Goal: Transaction & Acquisition: Subscribe to service/newsletter

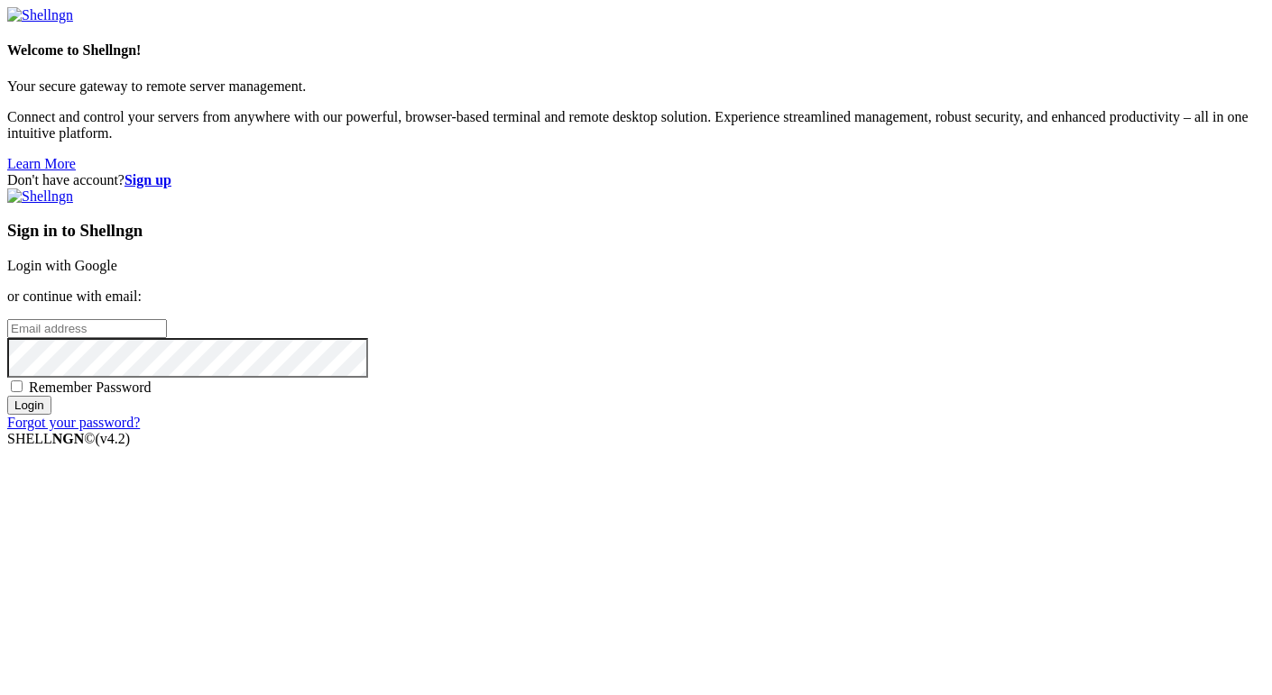
click at [171, 172] on strong "Sign up" at bounding box center [147, 179] width 47 height 15
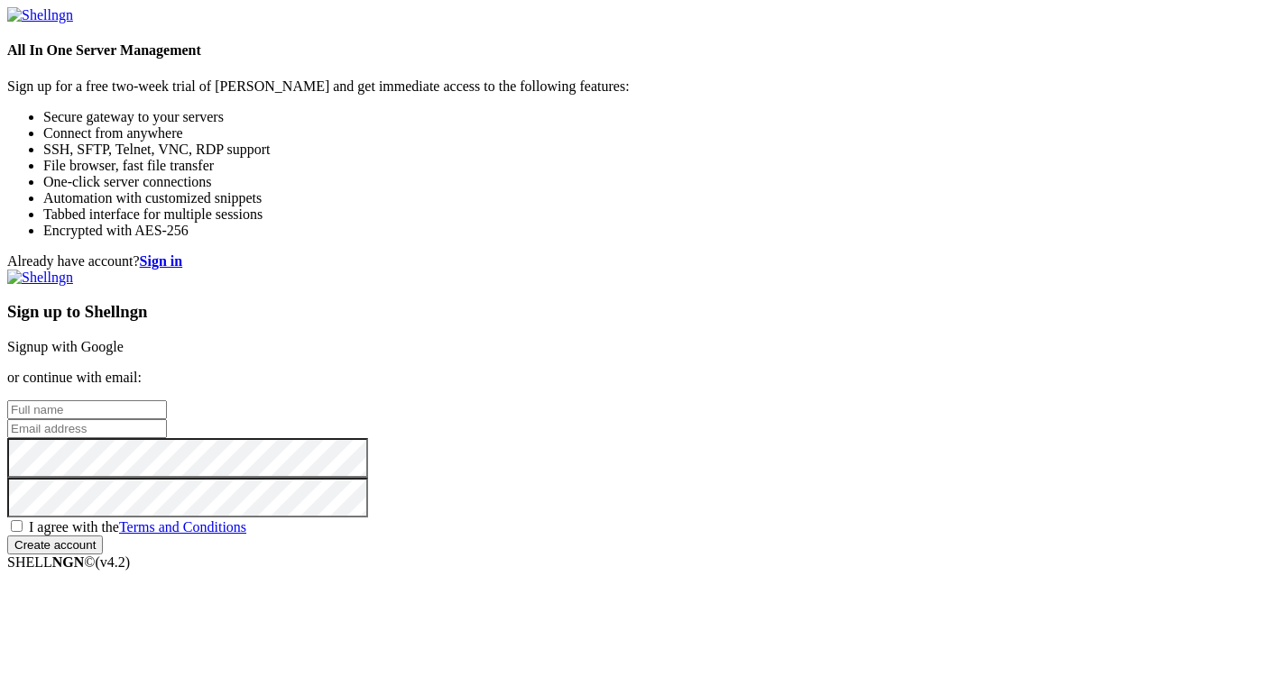
click at [167, 400] on input "text" at bounding box center [87, 409] width 160 height 19
type input "[PERSON_NAME]"
click at [167, 419] on input "email" at bounding box center [87, 428] width 160 height 19
type input "[EMAIL_ADDRESS][PERSON_NAME][DOMAIN_NAME]"
click at [246, 519] on span "I agree with the Terms and Conditions" at bounding box center [137, 526] width 217 height 15
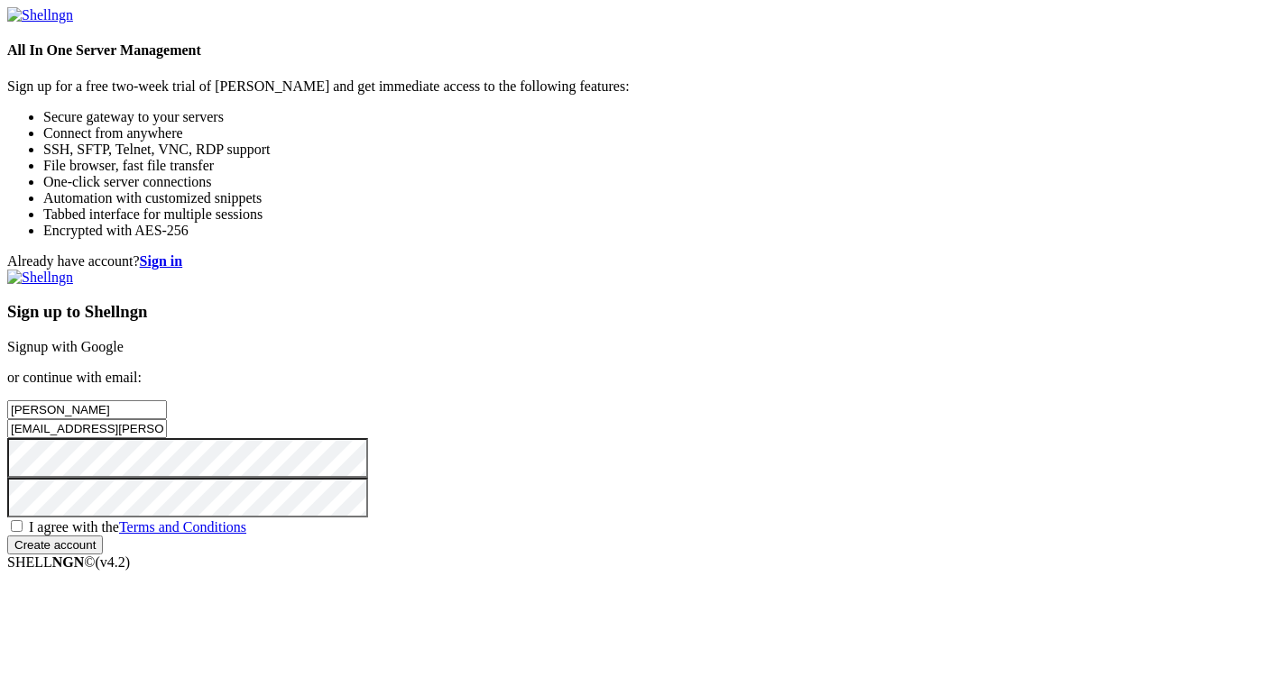
click at [23, 520] on input "I agree with the Terms and Conditions" at bounding box center [17, 526] width 12 height 12
checkbox input "true"
click at [103, 550] on input "Create account" at bounding box center [55, 545] width 96 height 19
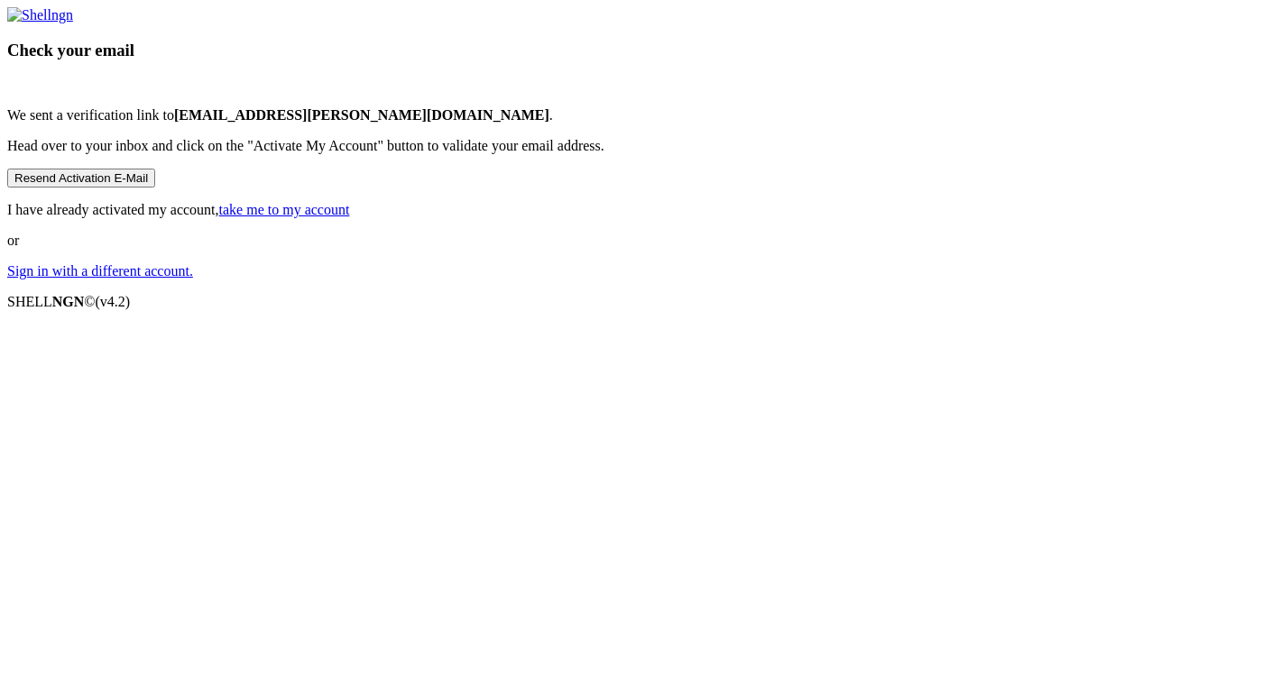
click at [7, 280] on div "Check your email We sent a verification link to mark.rosenbaum@cyberwolf.tech .…" at bounding box center [635, 143] width 1257 height 272
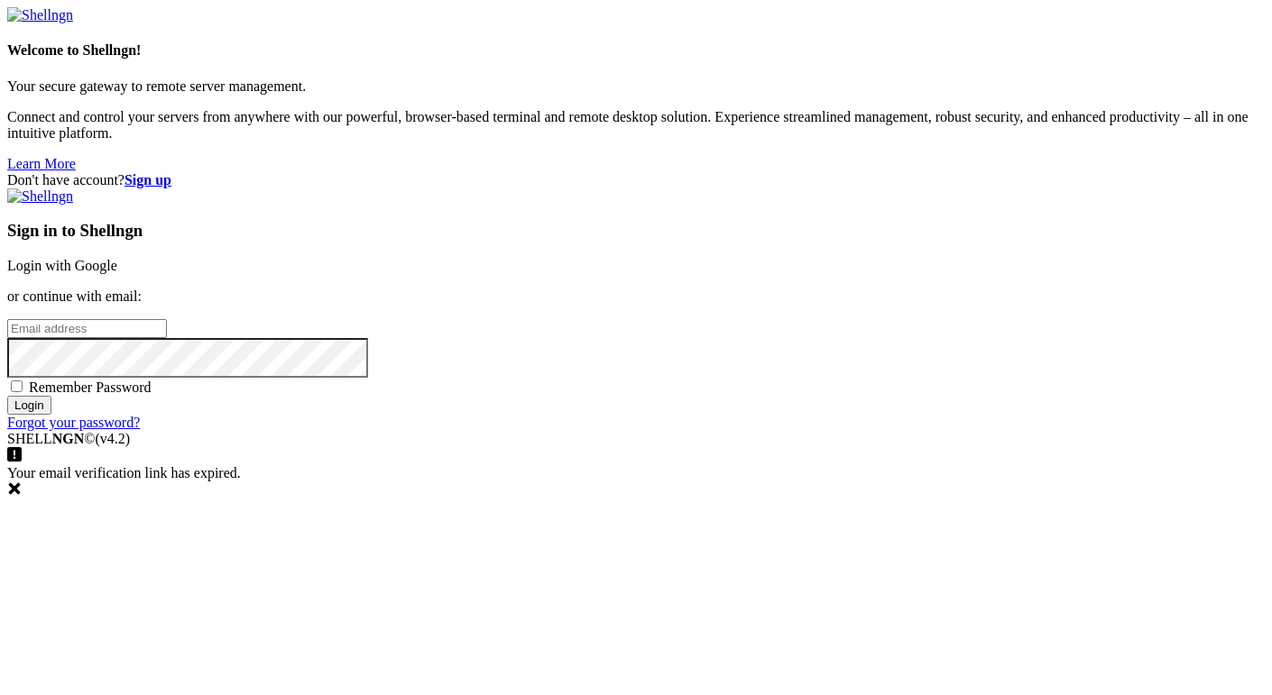
type input "[EMAIL_ADDRESS][PERSON_NAME][DOMAIN_NAME]"
click at [51, 415] on input "Login" at bounding box center [29, 405] width 44 height 19
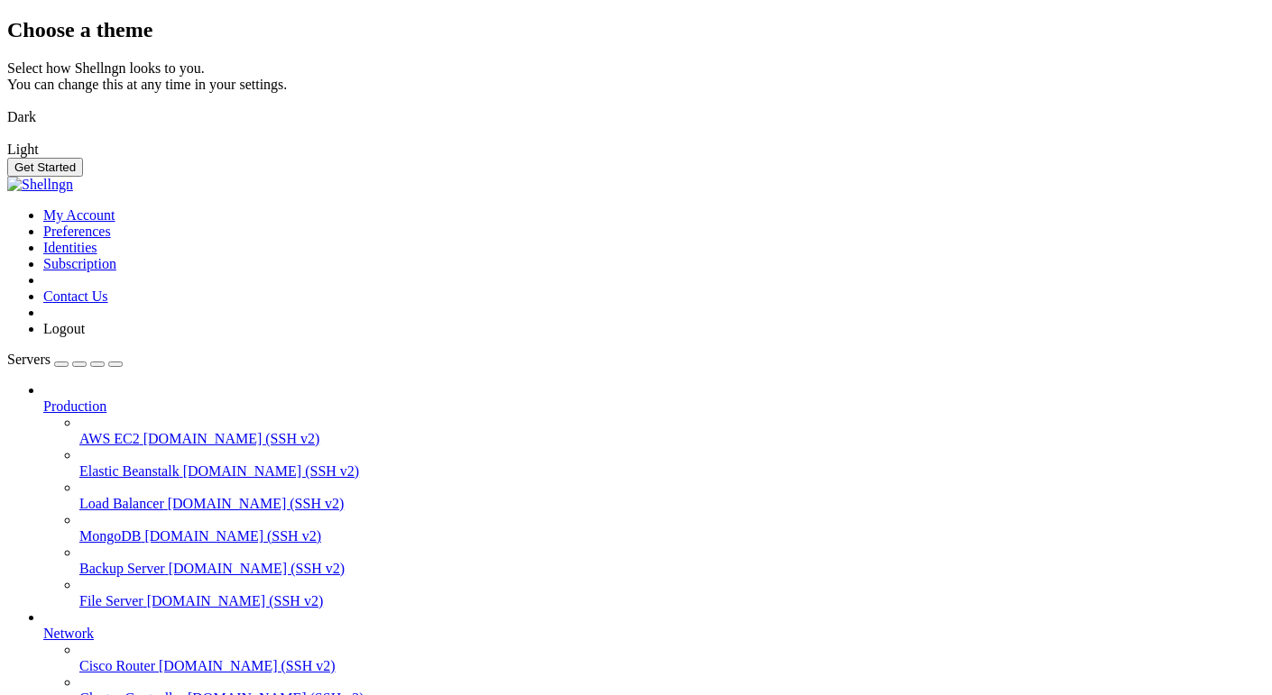
click at [7, 106] on img at bounding box center [7, 106] width 0 height 0
click at [83, 177] on button "Get Started" at bounding box center [45, 167] width 76 height 19
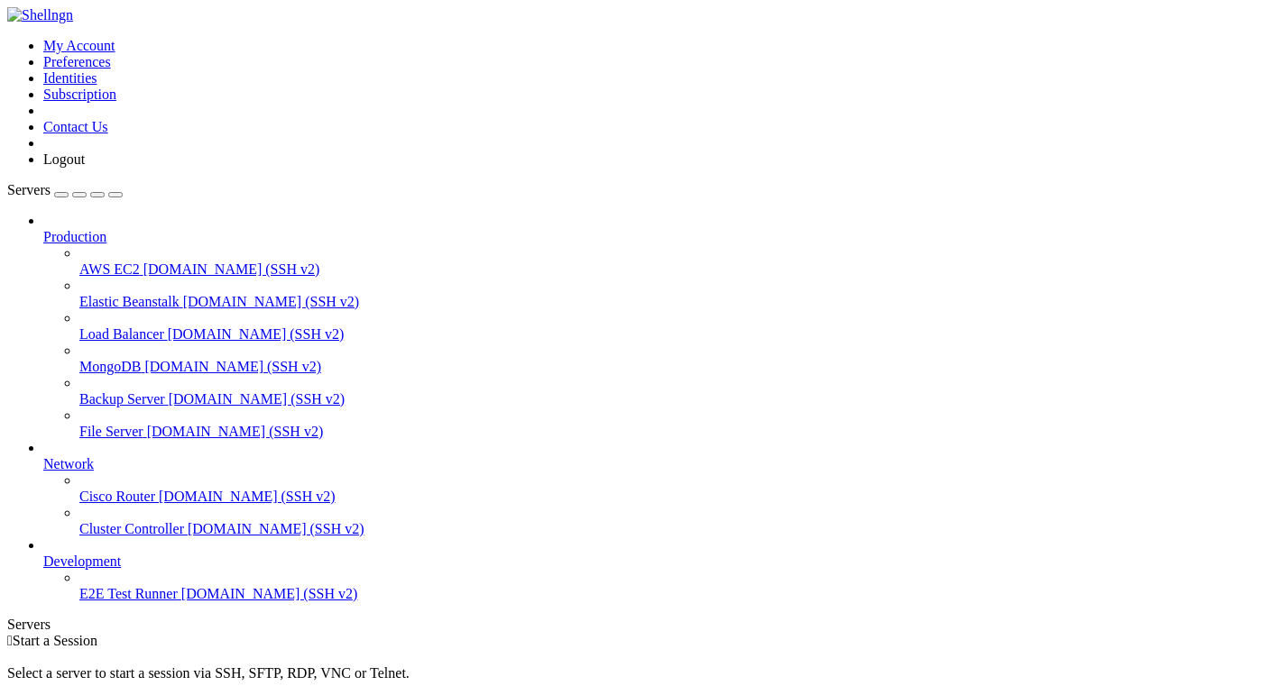
click at [7, 38] on icon at bounding box center [7, 38] width 0 height 0
click at [116, 102] on link "Subscription" at bounding box center [79, 94] width 73 height 15
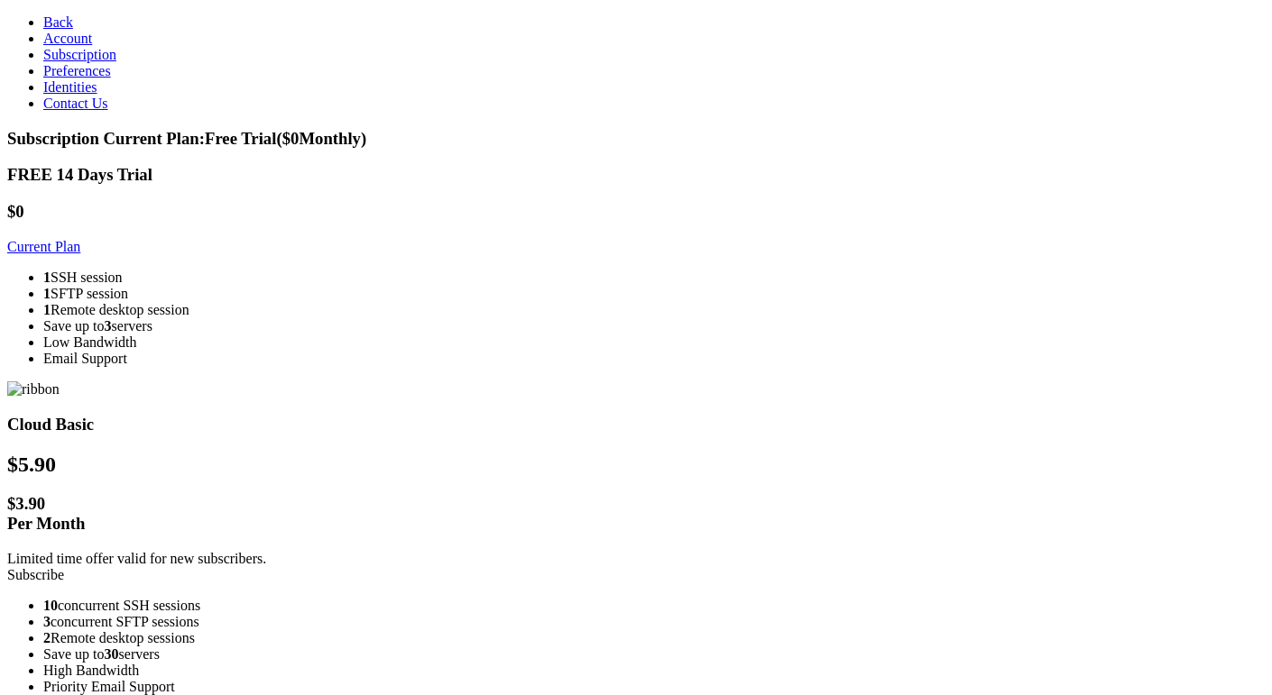
click at [64, 567] on link "Subscribe" at bounding box center [35, 574] width 57 height 15
click at [49, 95] on span "Identities" at bounding box center [70, 86] width 54 height 15
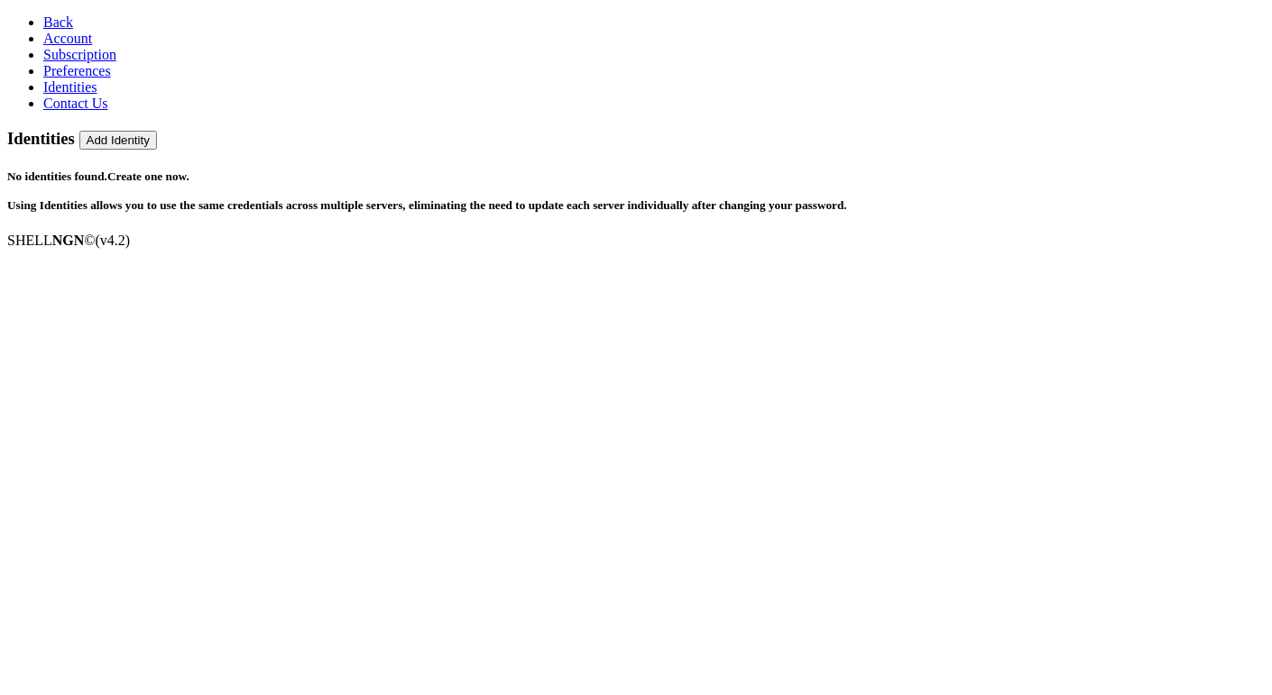
click at [78, 78] on span "Preferences" at bounding box center [77, 70] width 68 height 15
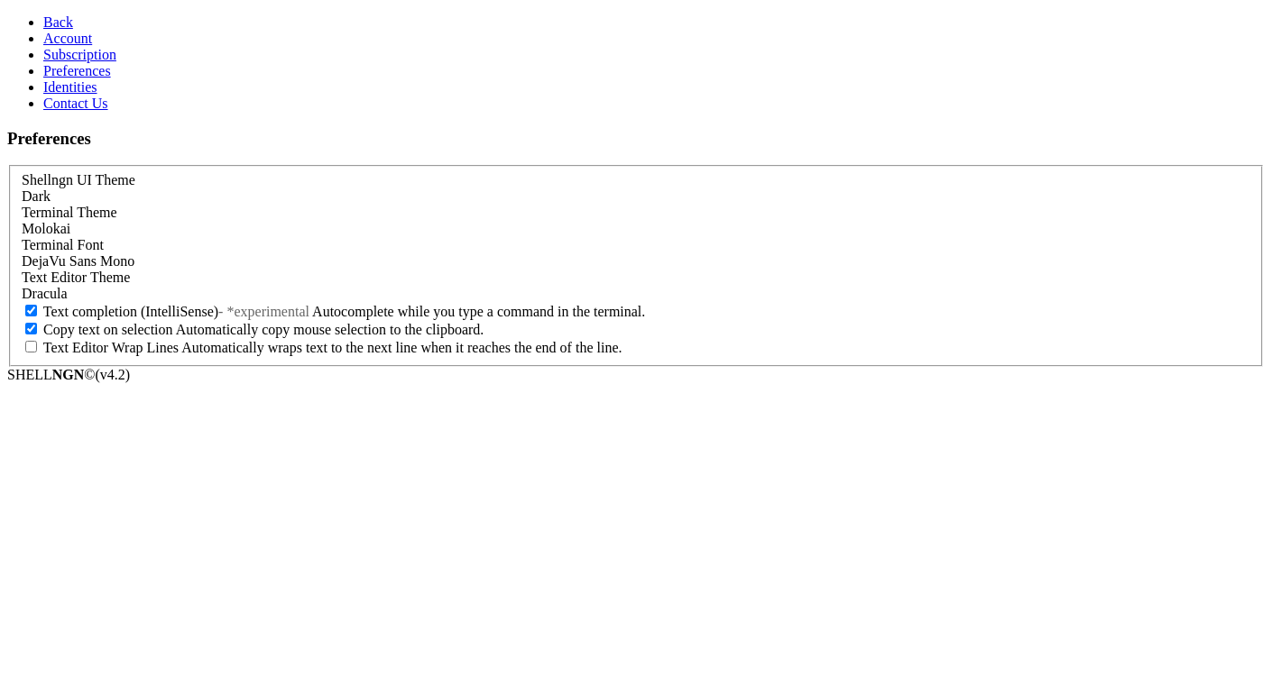
click at [77, 78] on link "Preferences" at bounding box center [77, 70] width 68 height 15
click at [91, 62] on span "Subscription" at bounding box center [79, 54] width 73 height 15
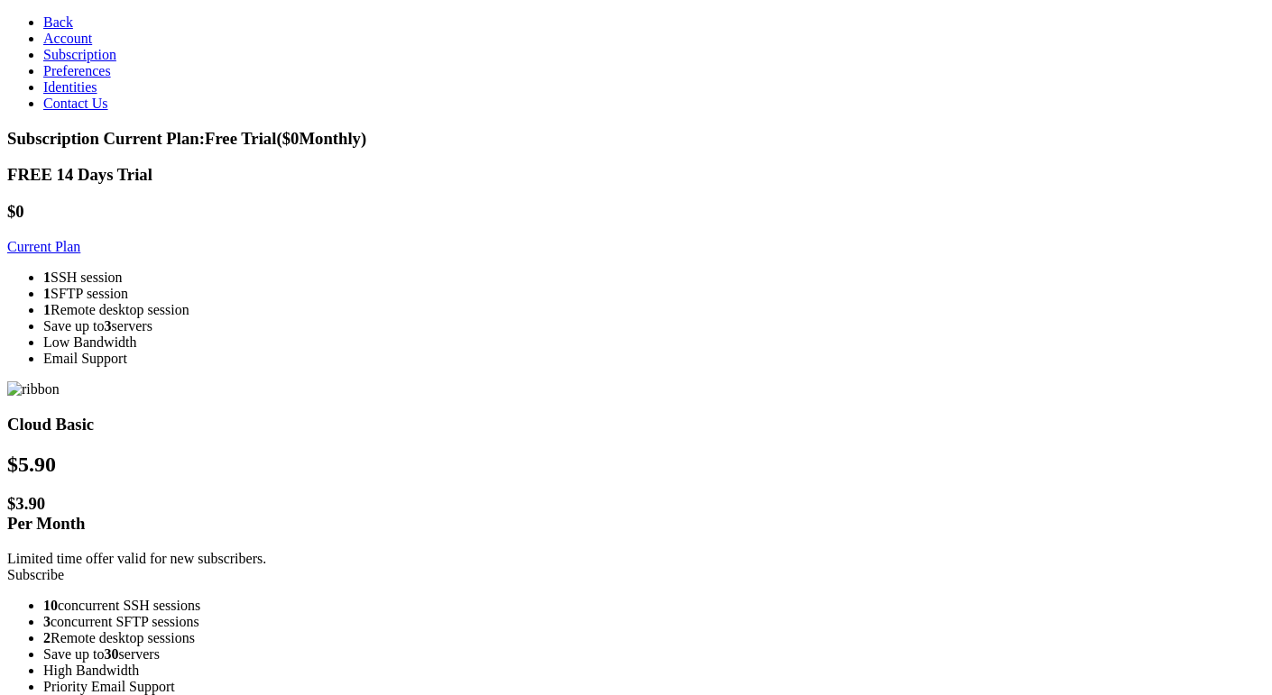
click at [58, 46] on span "Account" at bounding box center [67, 38] width 49 height 15
